Goal: Information Seeking & Learning: Learn about a topic

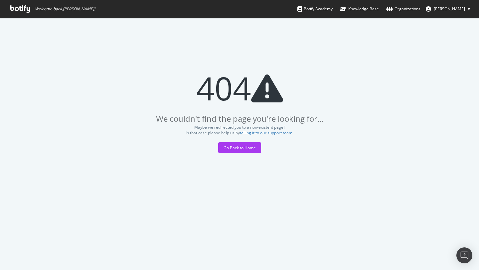
click at [17, 11] on icon at bounding box center [20, 8] width 20 height 7
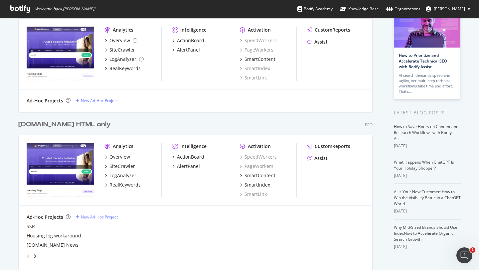
scroll to position [65, 0]
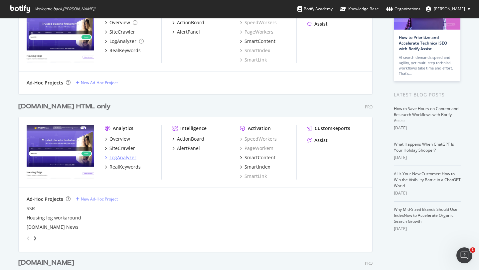
click at [119, 157] on div "LogAnalyzer" at bounding box center [123, 157] width 27 height 7
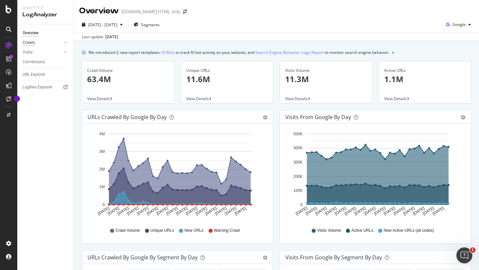
click at [31, 41] on div "Crawls" at bounding box center [29, 42] width 12 height 7
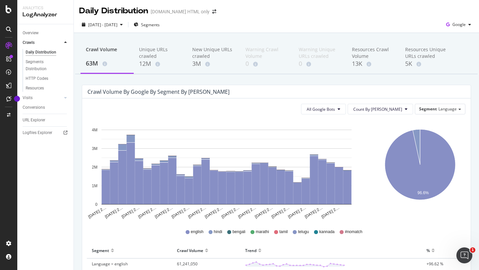
click at [237, 99] on div "All Google Bots Count By Day Segment Language Hold CMD (⌘) while clicking to fi…" at bounding box center [276, 237] width 389 height 277
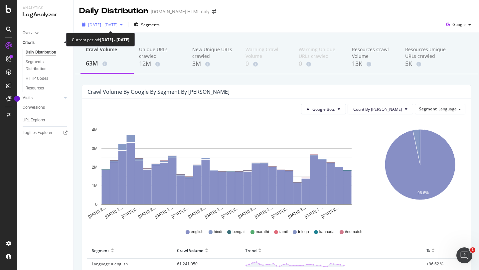
click at [109, 23] on span "[DATE] - [DATE]" at bounding box center [102, 25] width 29 height 6
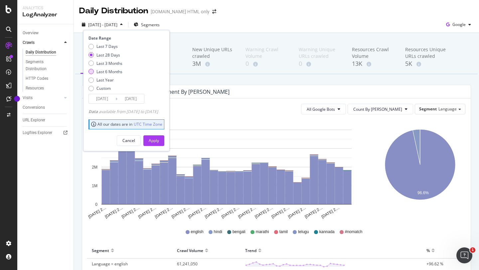
click at [109, 70] on div "Last 6 Months" at bounding box center [110, 72] width 26 height 6
type input "[DATE]"
click at [159, 141] on div "Apply" at bounding box center [154, 141] width 10 height 6
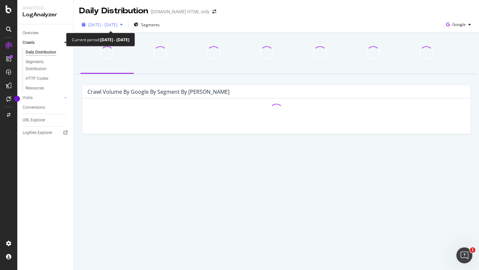
click at [118, 26] on span "[DATE] - [DATE]" at bounding box center [102, 25] width 29 height 6
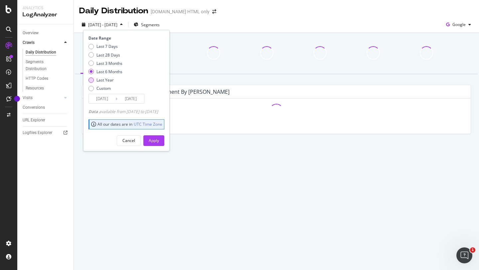
click at [107, 81] on div "Last Year" at bounding box center [105, 80] width 17 height 6
type input "[DATE]"
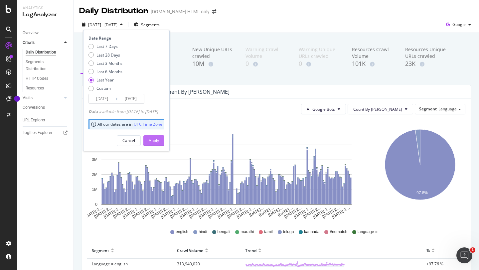
click at [159, 140] on div "Apply" at bounding box center [154, 141] width 10 height 6
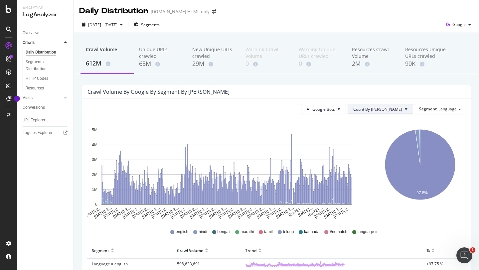
click at [384, 106] on button "Count By [PERSON_NAME]" at bounding box center [381, 109] width 66 height 11
